Goal: Task Accomplishment & Management: Manage account settings

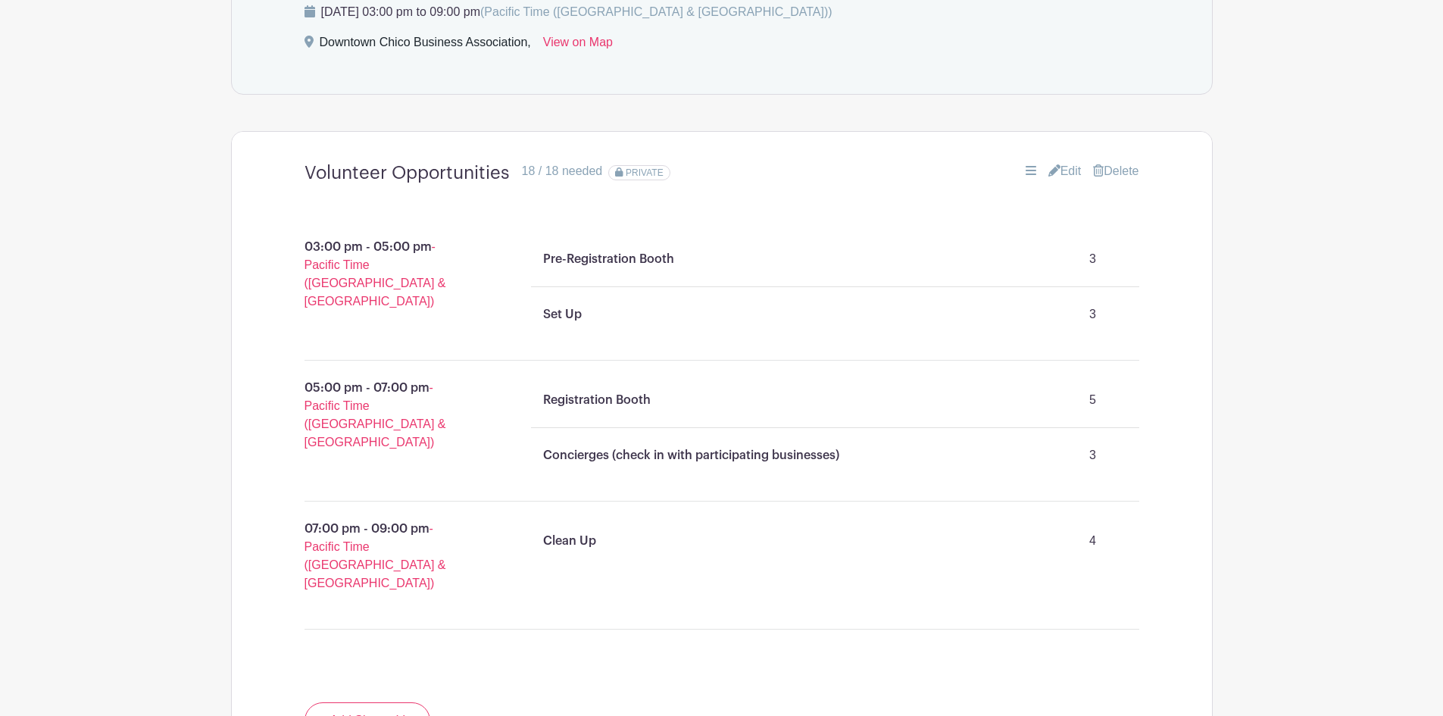
scroll to position [942, 0]
click at [1059, 173] on link "Edit" at bounding box center [1064, 172] width 33 height 18
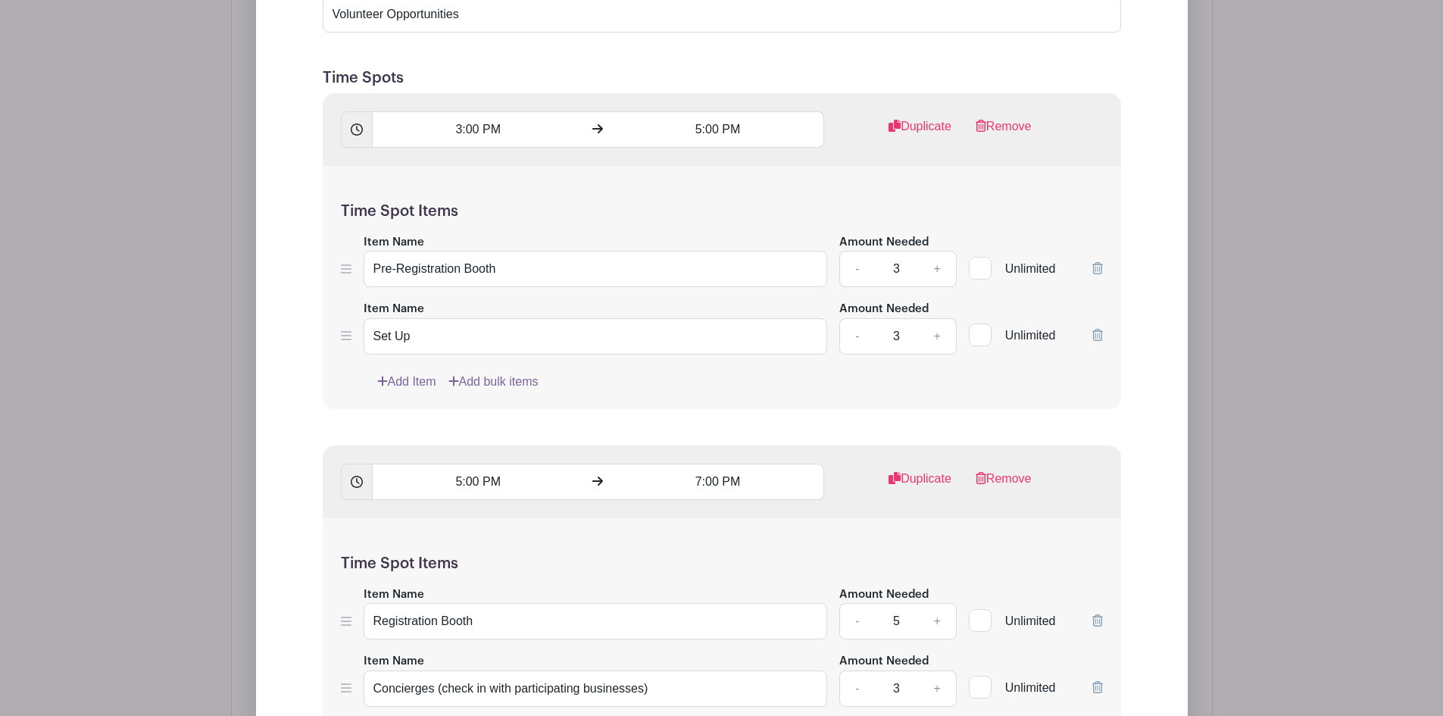
scroll to position [1320, 0]
drag, startPoint x: 707, startPoint y: 480, endPoint x: 719, endPoint y: 482, distance: 12.2
click at [719, 482] on input "7:00 PM" at bounding box center [718, 481] width 212 height 36
drag, startPoint x: 694, startPoint y: 479, endPoint x: 717, endPoint y: 479, distance: 22.7
click at [717, 479] on input "7:30 PM" at bounding box center [718, 481] width 212 height 36
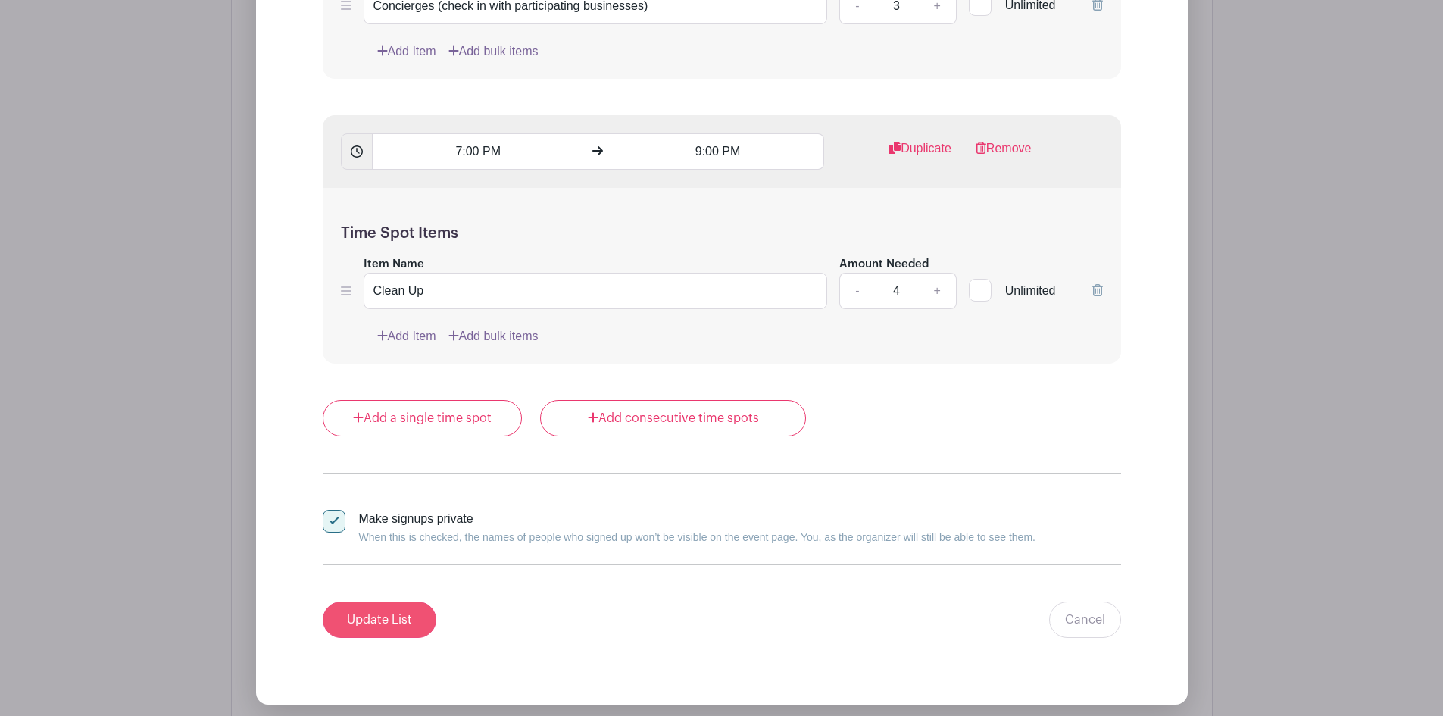
type input "8:00 PM"
click at [357, 623] on input "Update List" at bounding box center [380, 619] width 114 height 36
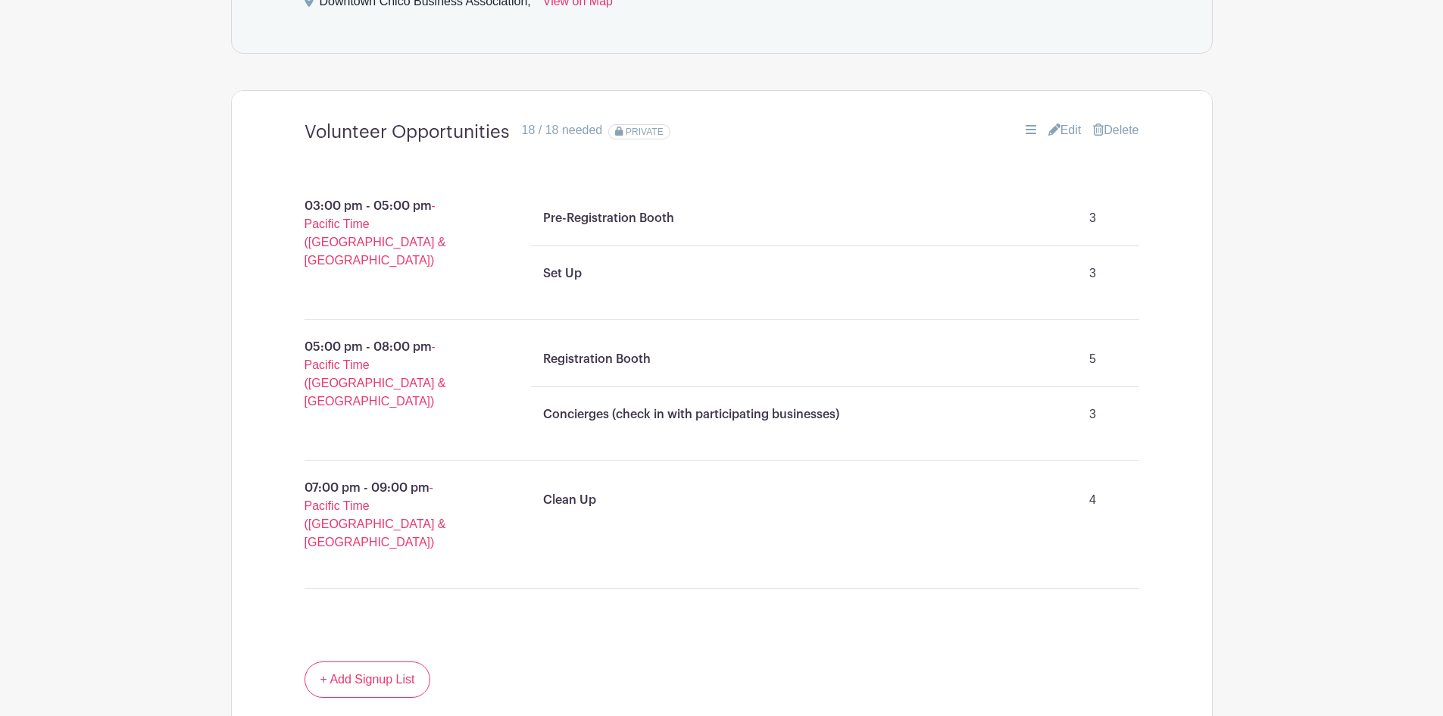
scroll to position [984, 0]
click at [1048, 126] on icon at bounding box center [1054, 129] width 12 height 12
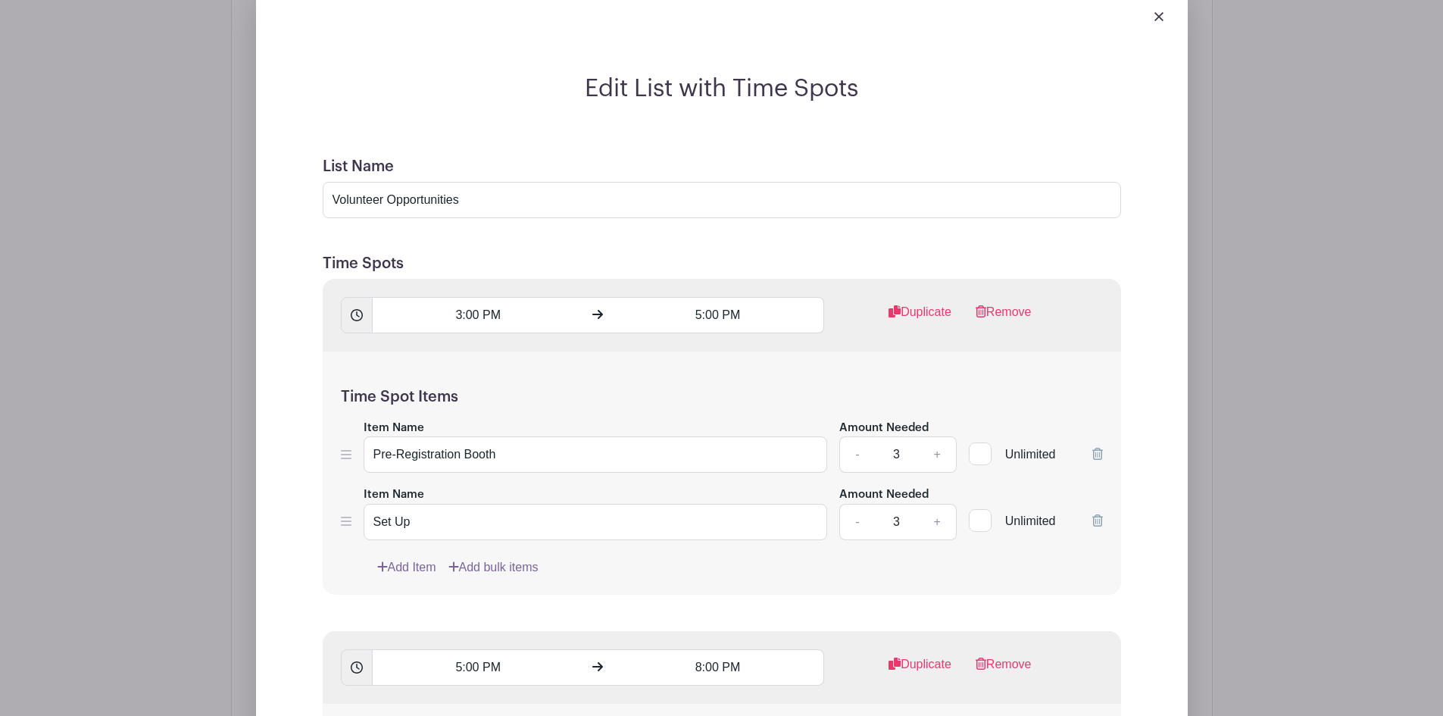
scroll to position [1134, 0]
click at [1156, 19] on img at bounding box center [1158, 15] width 9 height 9
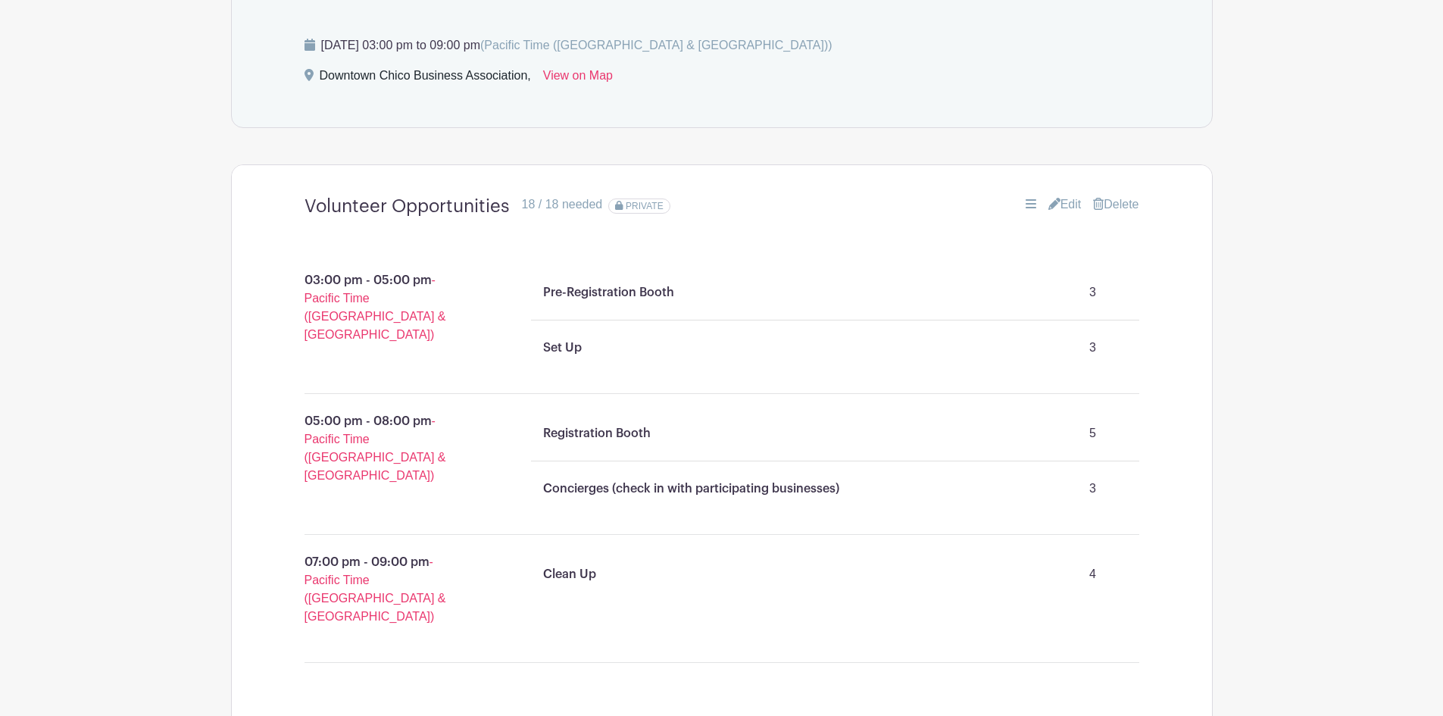
scroll to position [909, 0]
click at [1050, 202] on icon at bounding box center [1054, 204] width 12 height 12
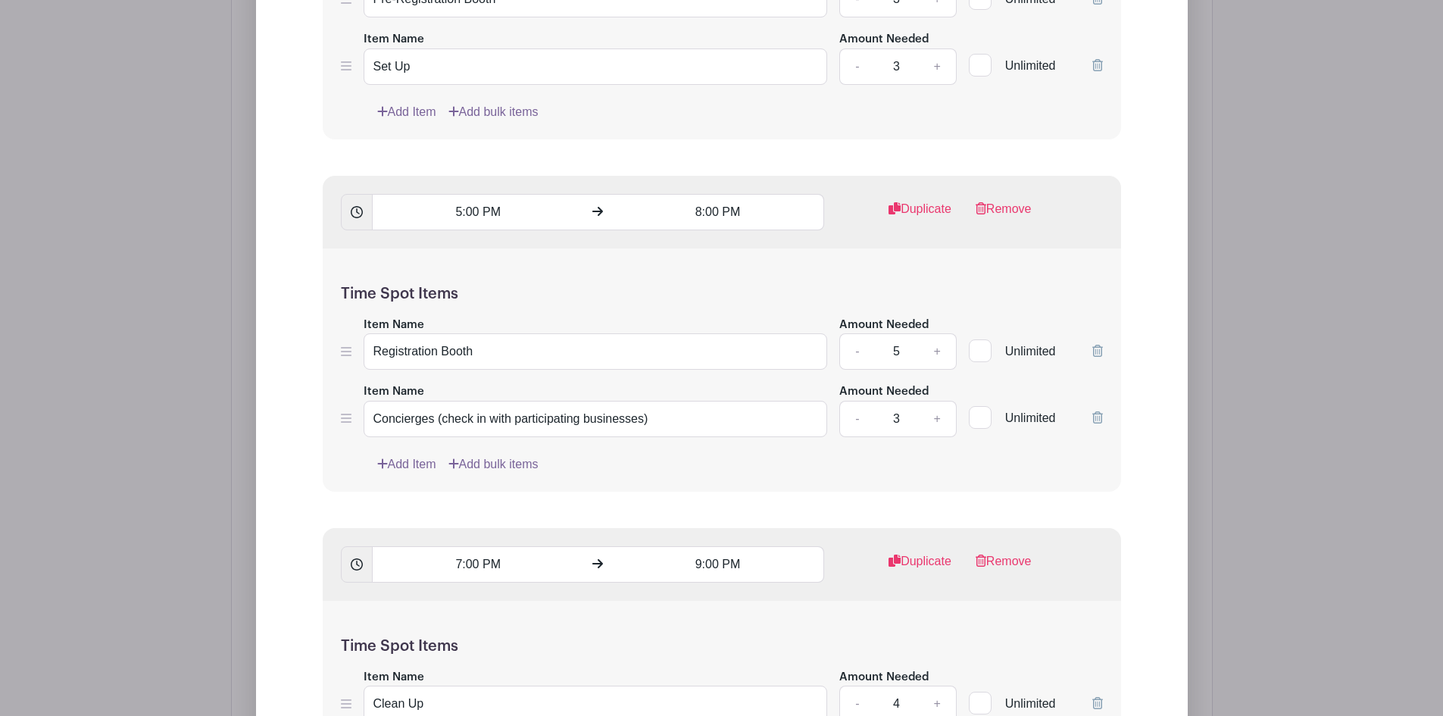
scroll to position [1590, 0]
click at [857, 352] on link "-" at bounding box center [856, 350] width 35 height 36
type input "4"
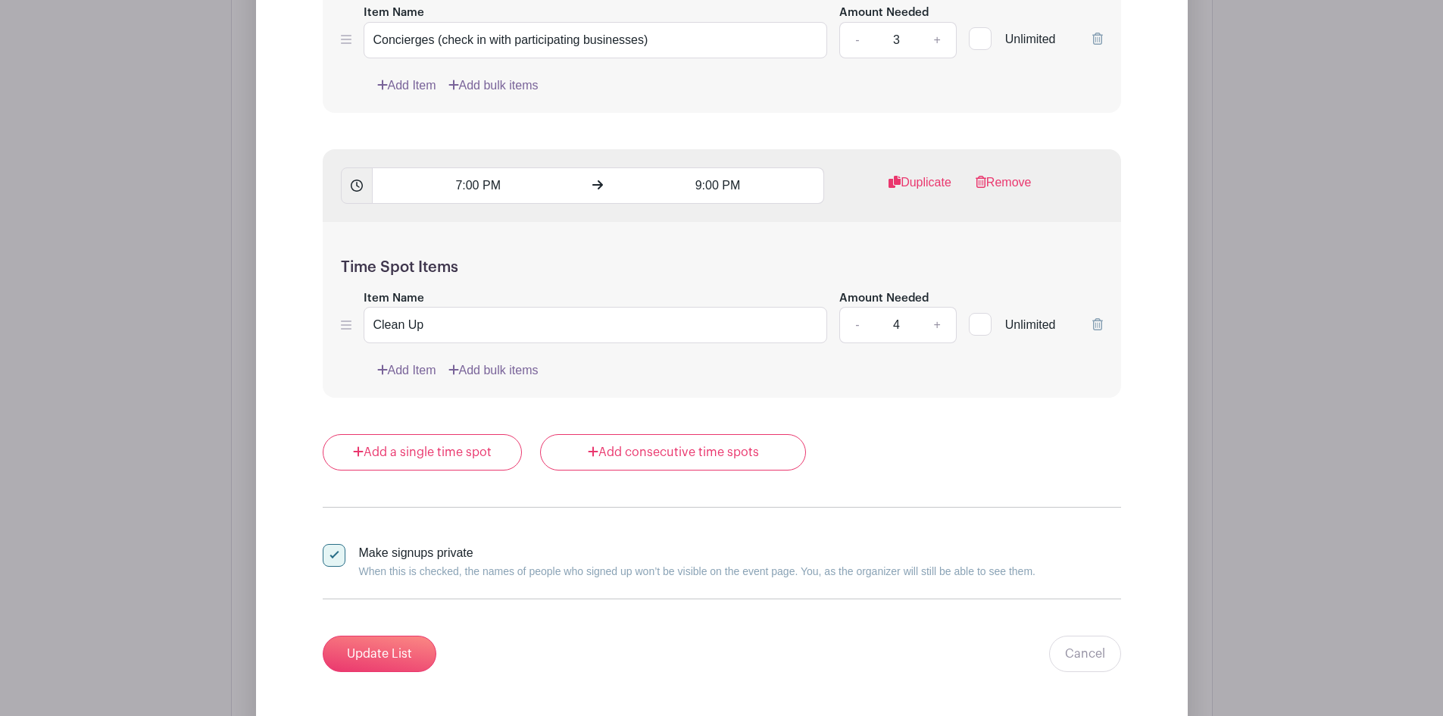
scroll to position [1968, 0]
click at [402, 660] on input "Update List" at bounding box center [380, 653] width 114 height 36
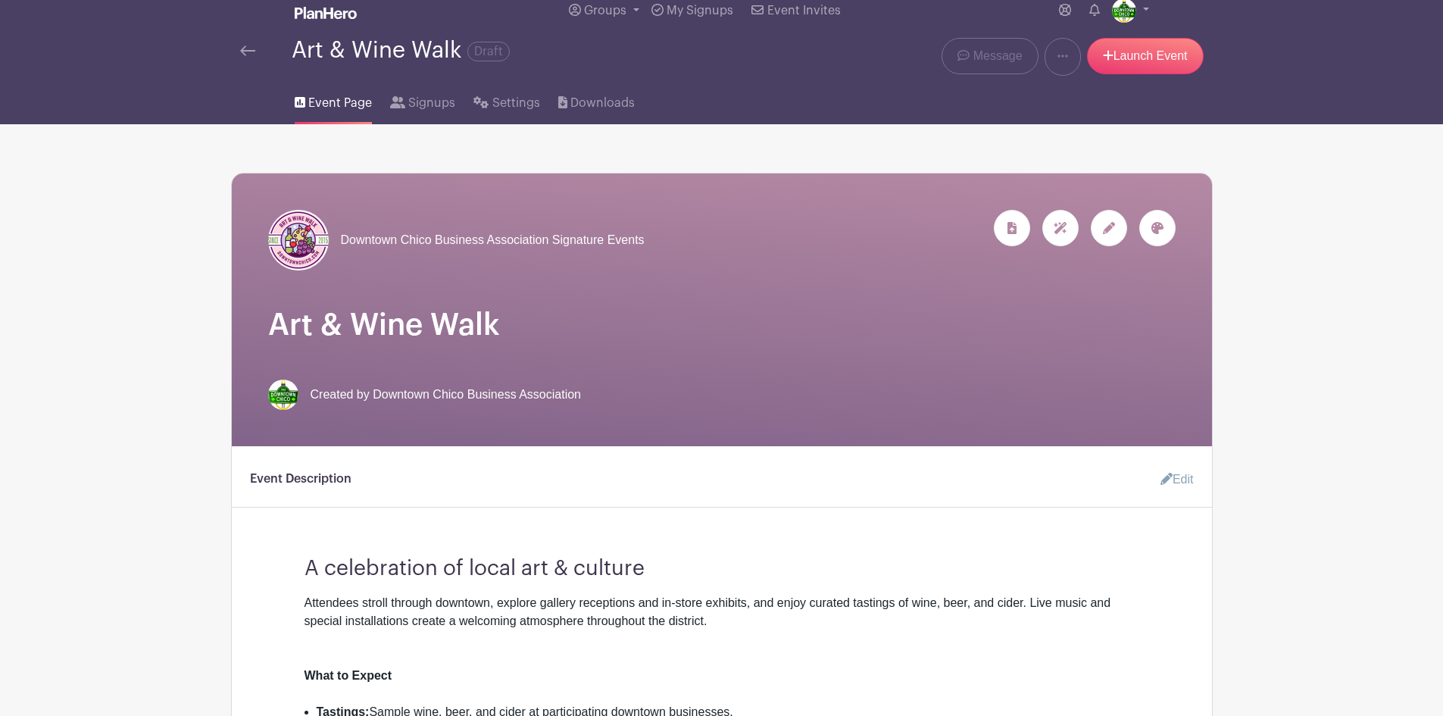
scroll to position [0, 0]
